Goal: Check status

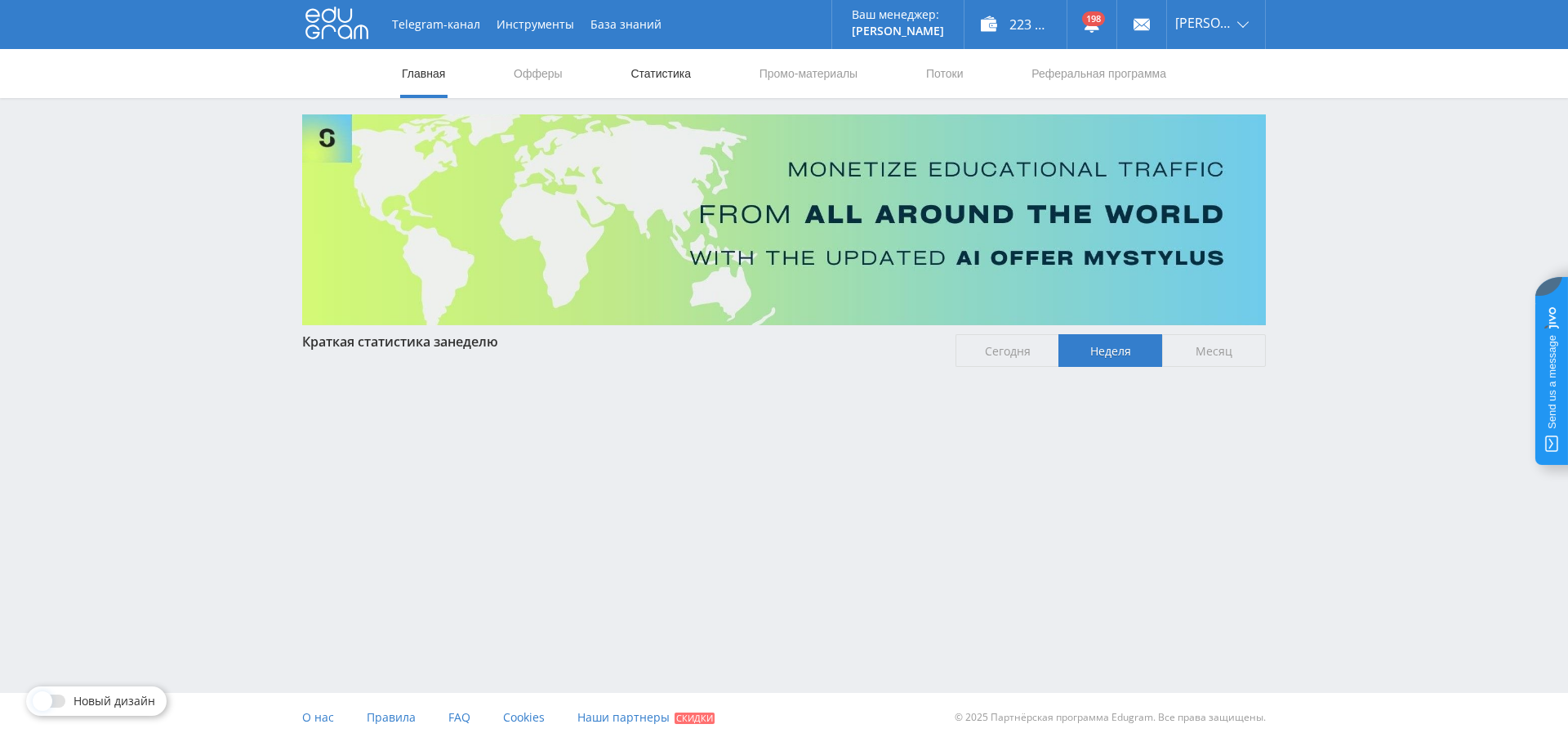
click at [674, 77] on link "Статистика" at bounding box center [661, 73] width 64 height 49
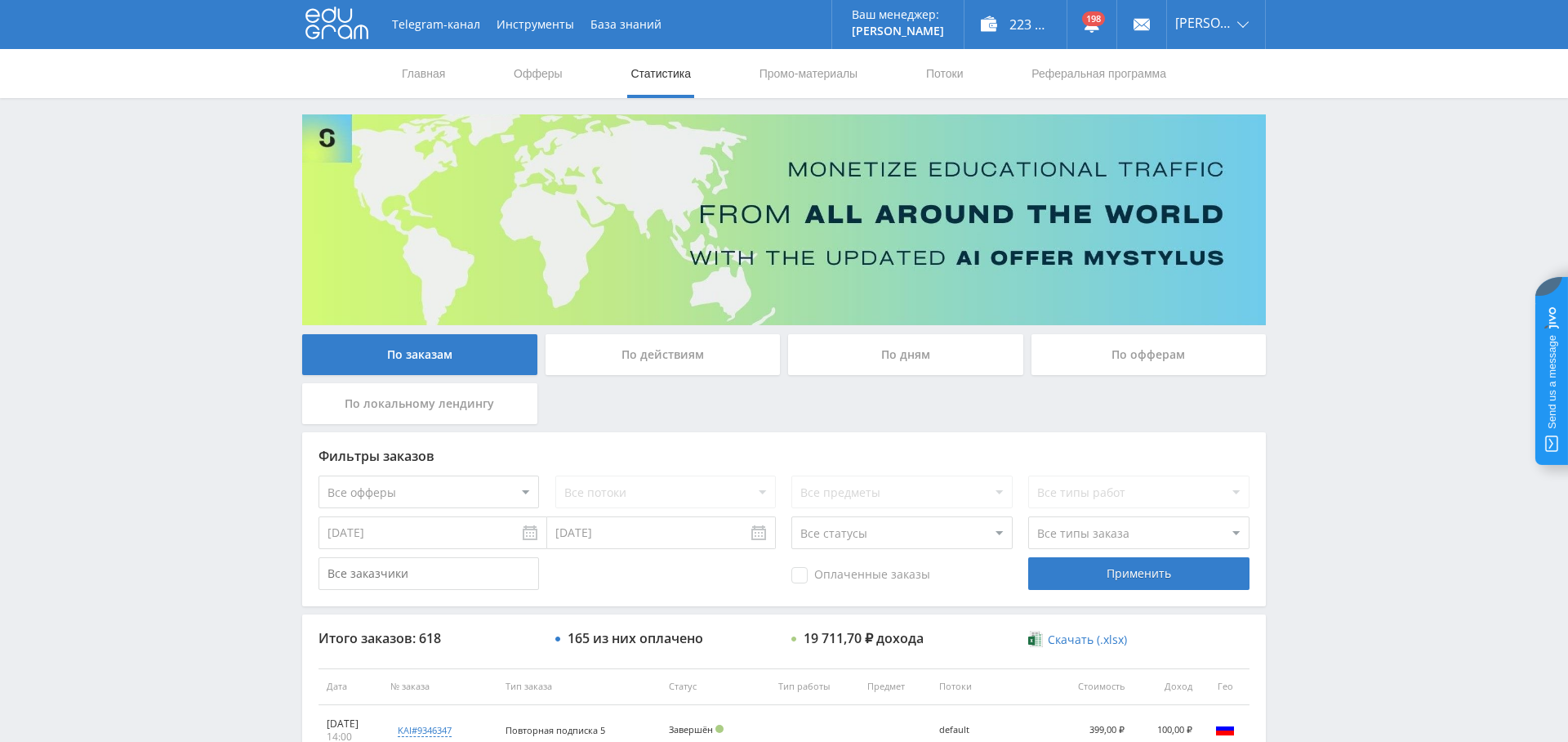
click at [915, 352] on div "По дням" at bounding box center [906, 355] width 235 height 41
click at [0, 0] on input "По дням" at bounding box center [0, 0] width 0 height 0
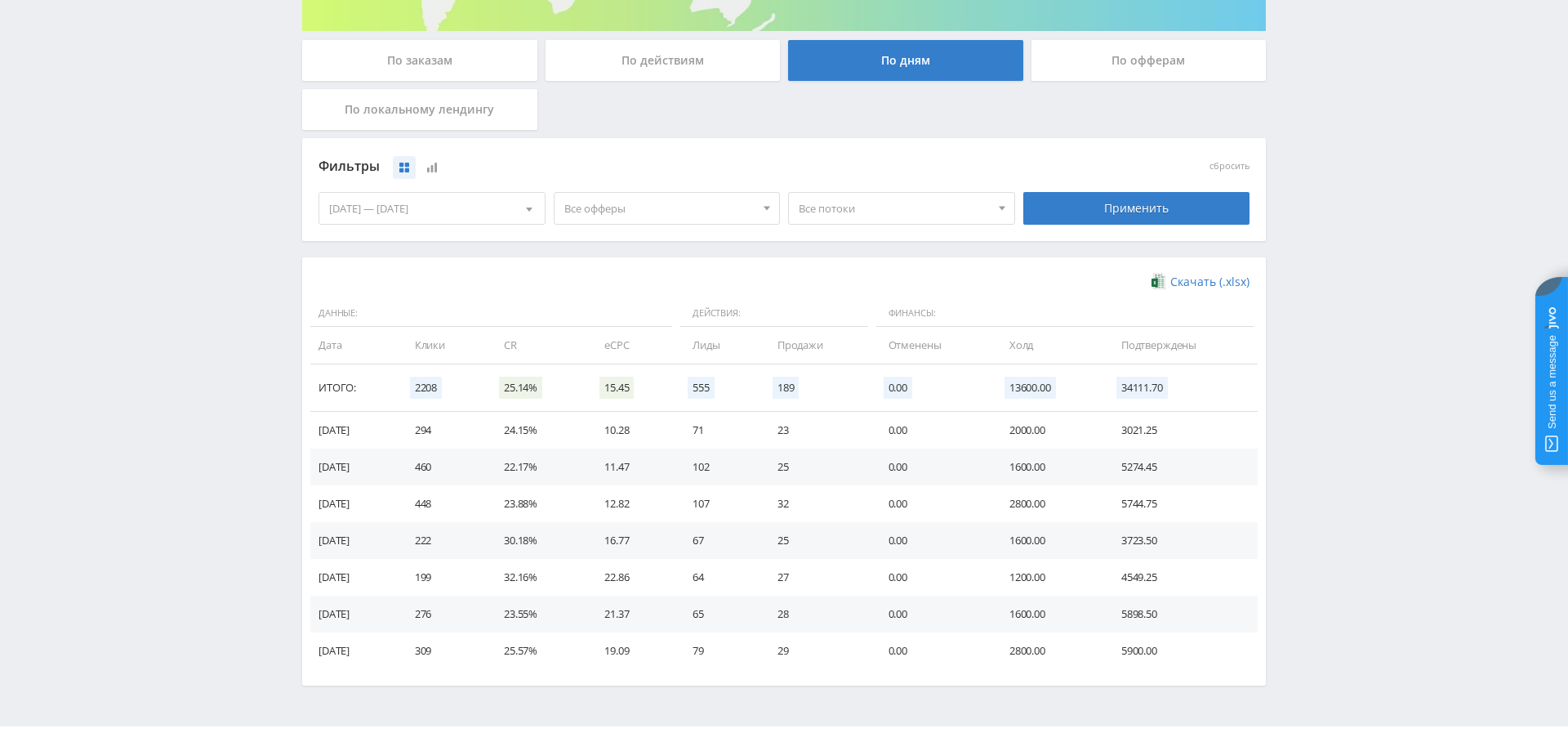
scroll to position [292, 0]
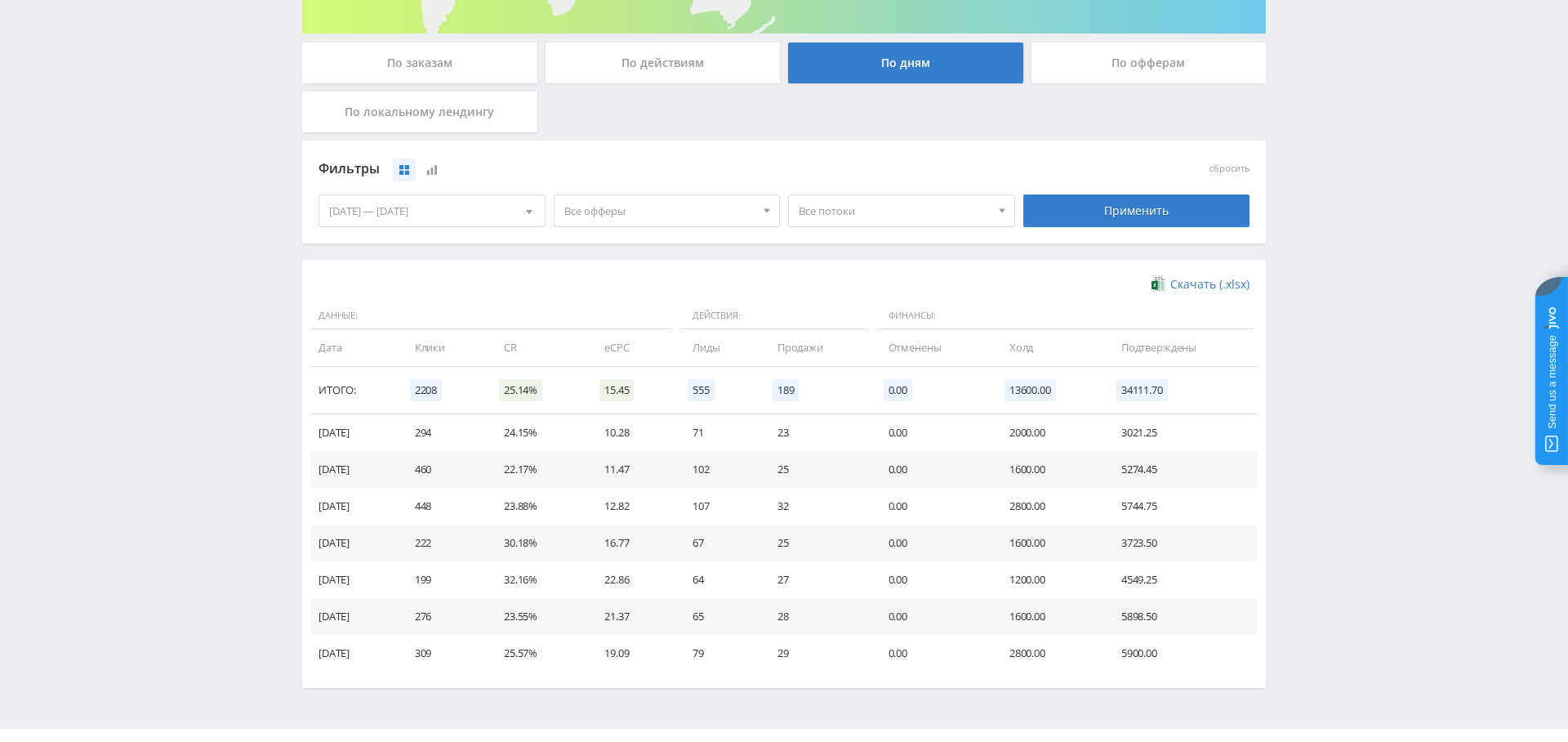
click at [605, 208] on span "Все офферы" at bounding box center [660, 210] width 191 height 31
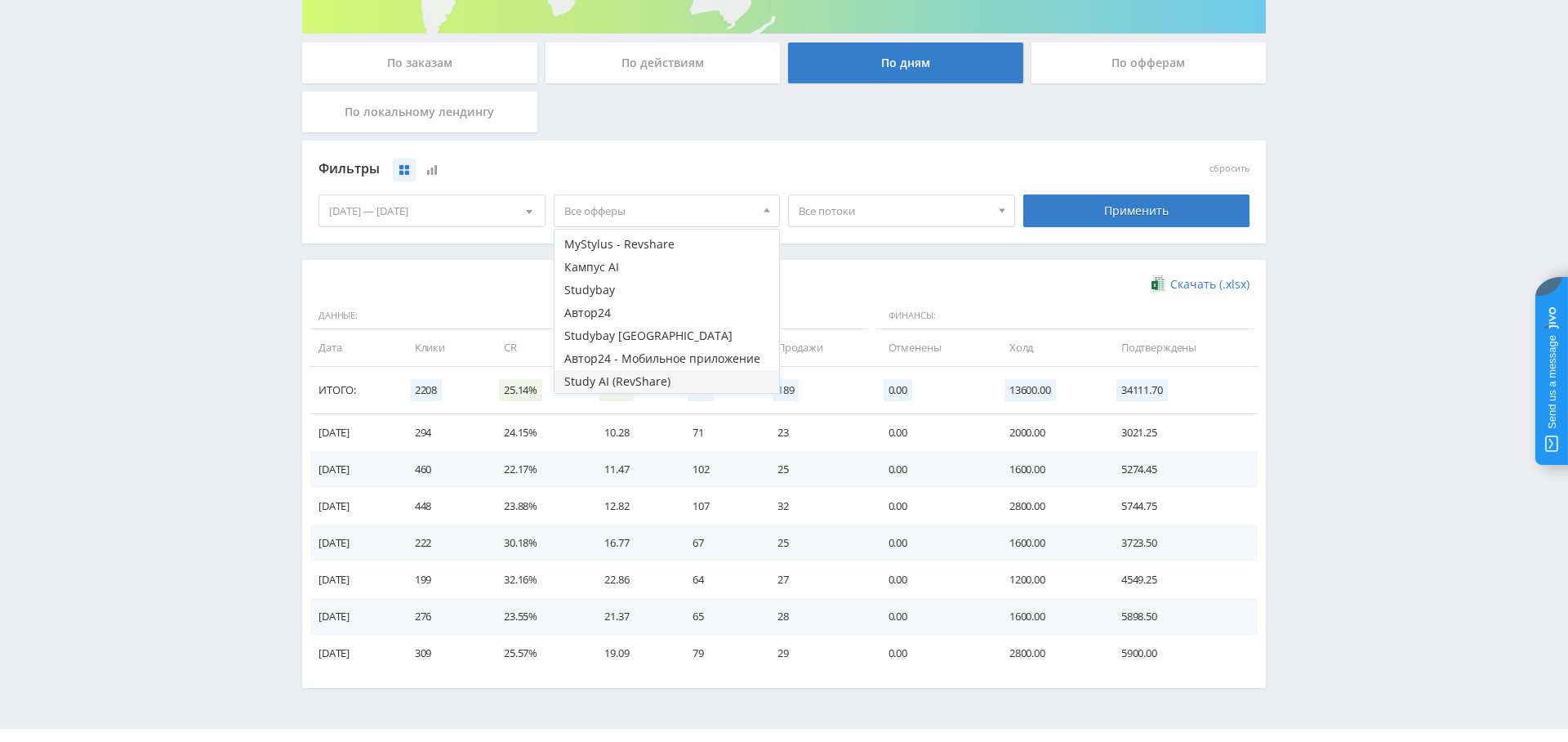
click at [637, 378] on button "Study AI (RevShare)" at bounding box center [667, 382] width 225 height 23
click at [1127, 202] on div "Применить" at bounding box center [1137, 210] width 227 height 33
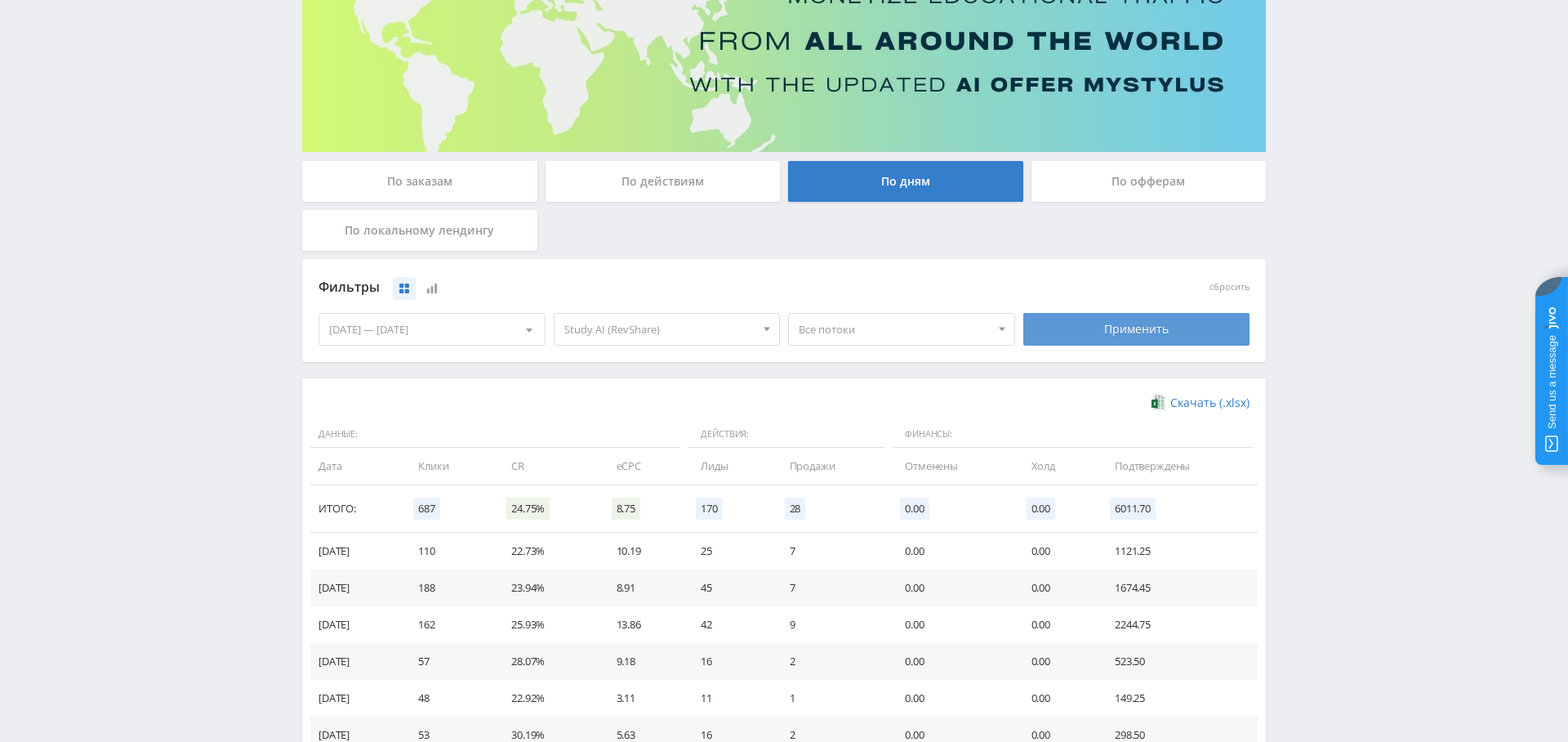
scroll to position [0, 0]
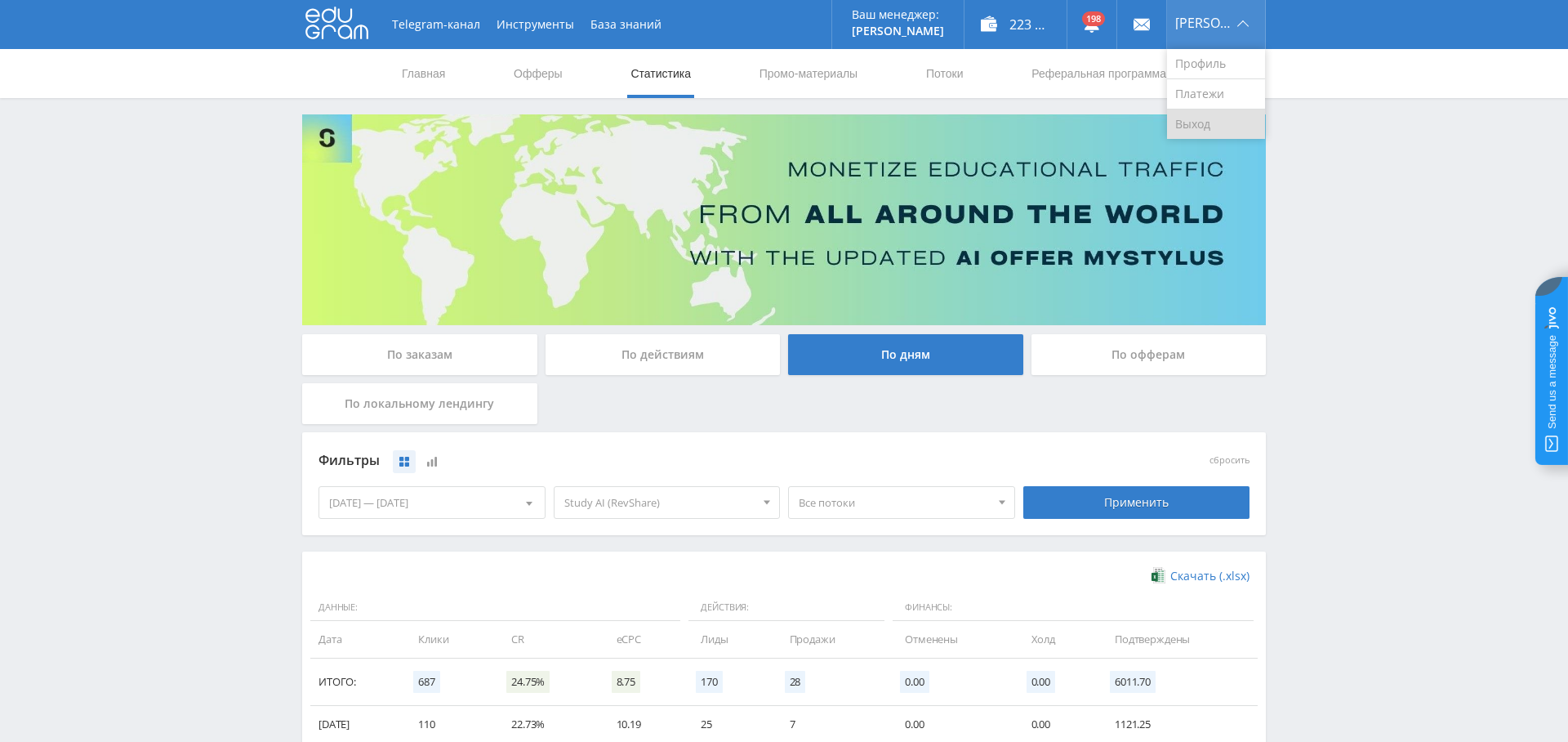
click at [1216, 124] on link "Выход" at bounding box center [1216, 124] width 98 height 29
